Goal: Task Accomplishment & Management: Use online tool/utility

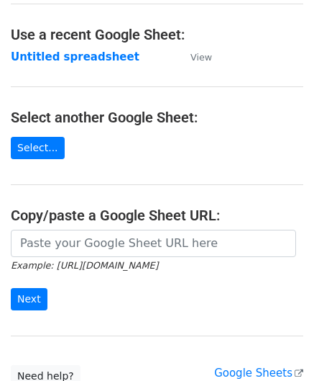
scroll to position [72, 0]
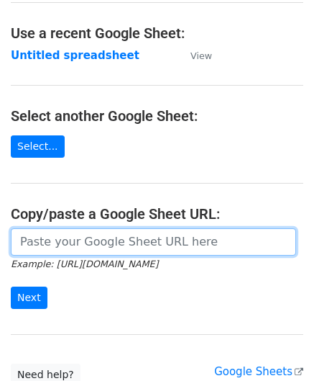
drag, startPoint x: 69, startPoint y: 235, endPoint x: 73, endPoint y: 213, distance: 22.7
click at [69, 236] on input "url" at bounding box center [154, 241] width 286 height 27
paste input "[URL][DOMAIN_NAME]"
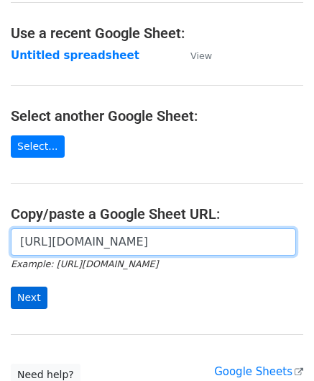
type input "[URL][DOMAIN_NAME]"
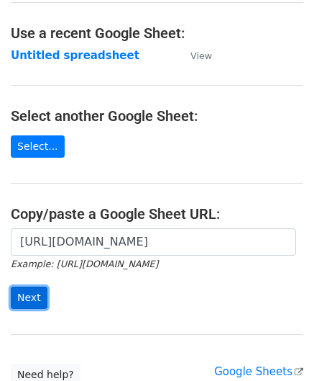
scroll to position [0, 0]
drag, startPoint x: 38, startPoint y: 290, endPoint x: 22, endPoint y: 293, distance: 16.8
click at [39, 290] on input "Next" at bounding box center [29, 297] width 37 height 22
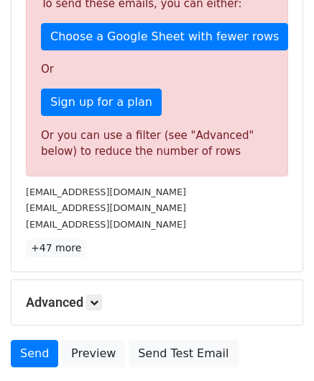
scroll to position [486, 0]
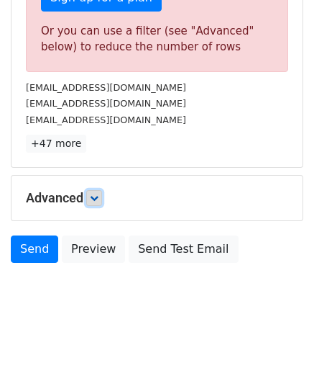
click at [95, 195] on icon at bounding box center [94, 198] width 9 height 9
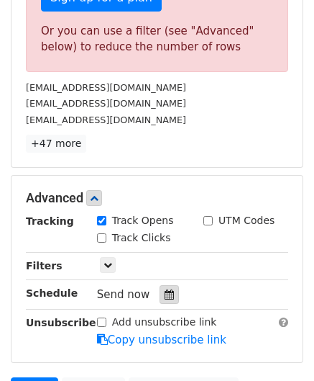
click at [165, 298] on div at bounding box center [169, 294] width 19 height 19
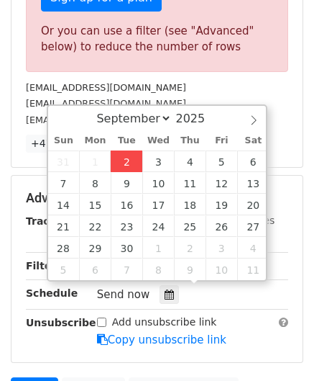
type input "2025-09-02 12:00"
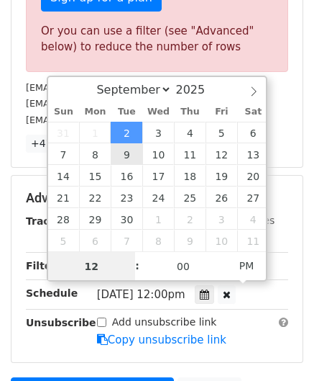
paste input "4"
type input "4"
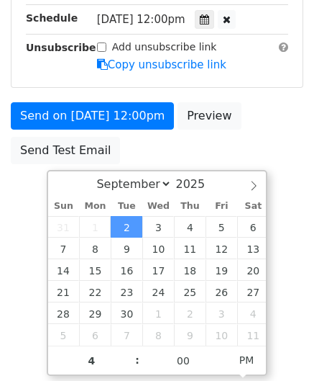
type input "2025-09-02 16:00"
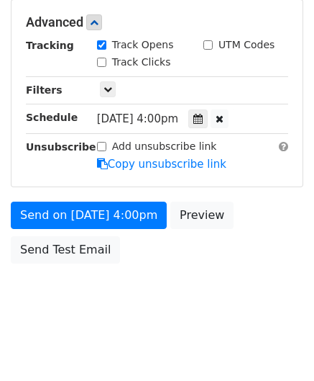
scroll to position [660, 0]
